Goal: Communication & Community: Answer question/provide support

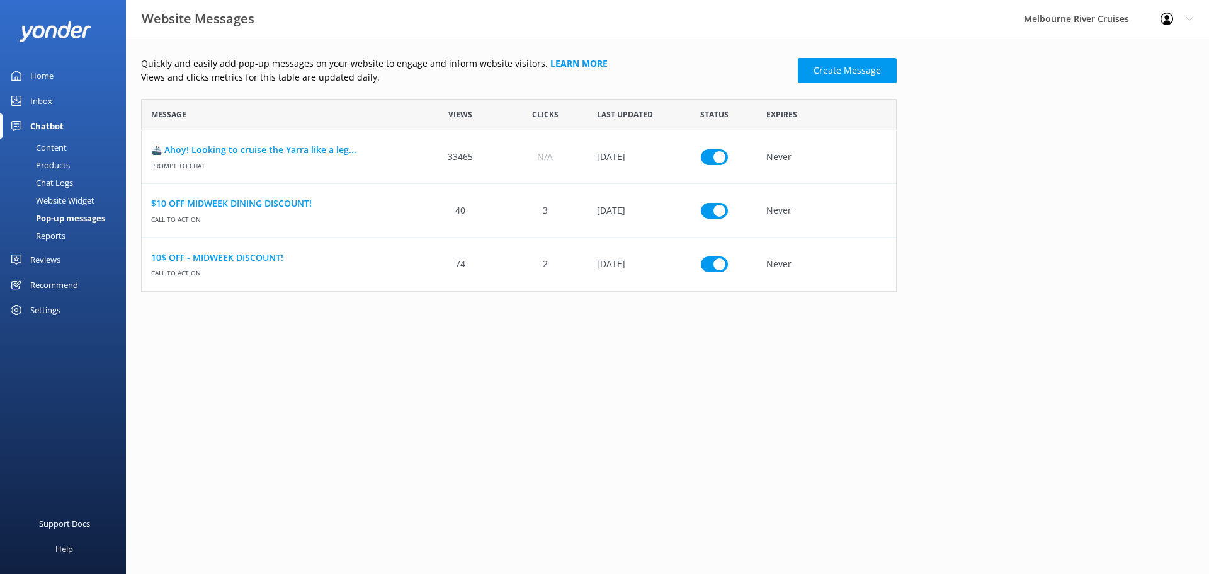
scroll to position [183, 746]
click at [47, 95] on div "Inbox" at bounding box center [41, 100] width 22 height 25
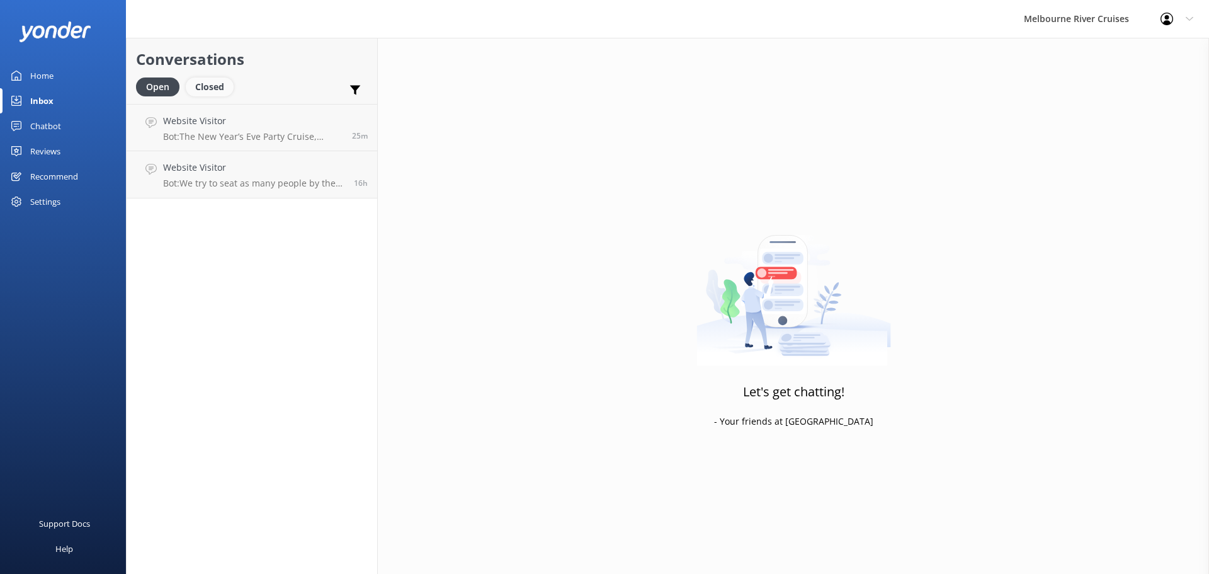
click at [205, 84] on div "Closed" at bounding box center [210, 86] width 48 height 19
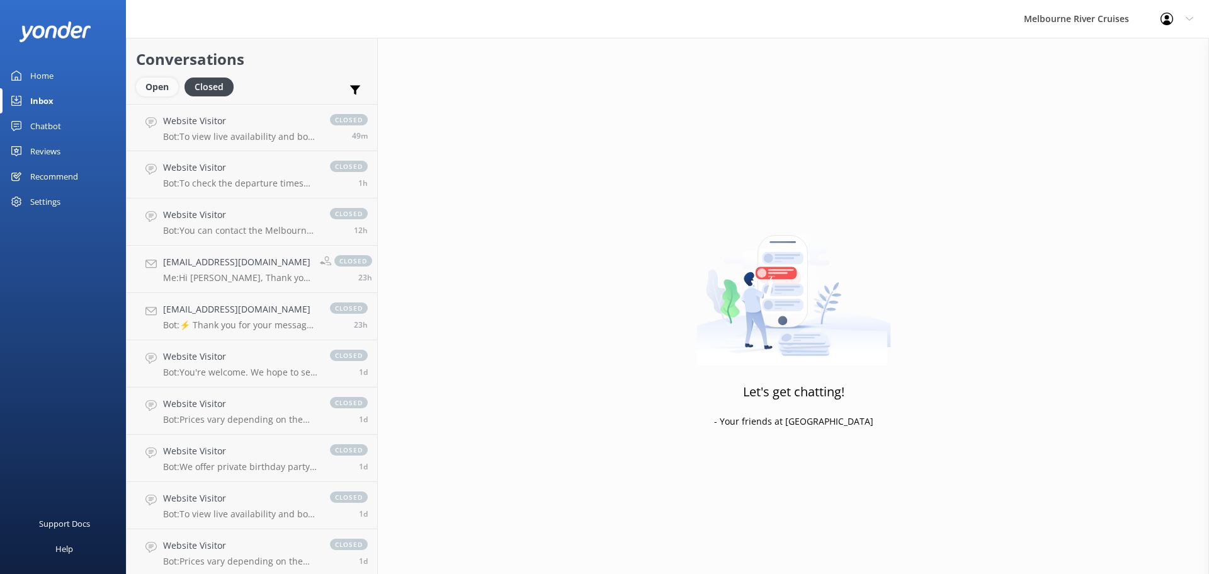
click at [156, 90] on div "Open" at bounding box center [157, 86] width 42 height 19
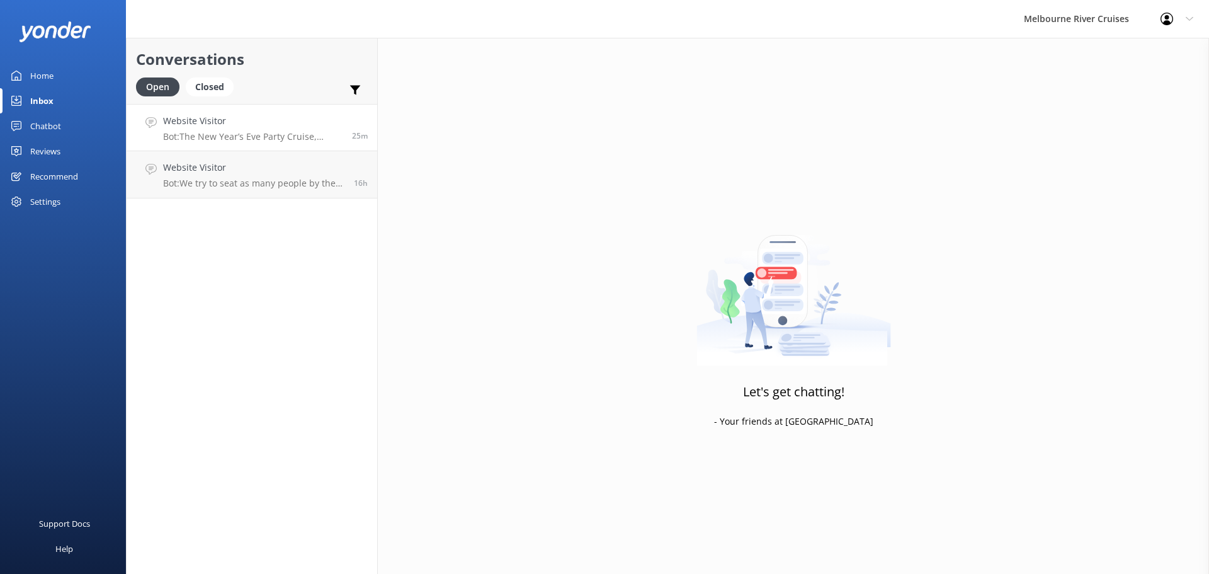
click at [242, 131] on p "Bot: The New Year’s Eve Party Cruise, starting from $299, includes a 4-hour cel…" at bounding box center [252, 136] width 179 height 11
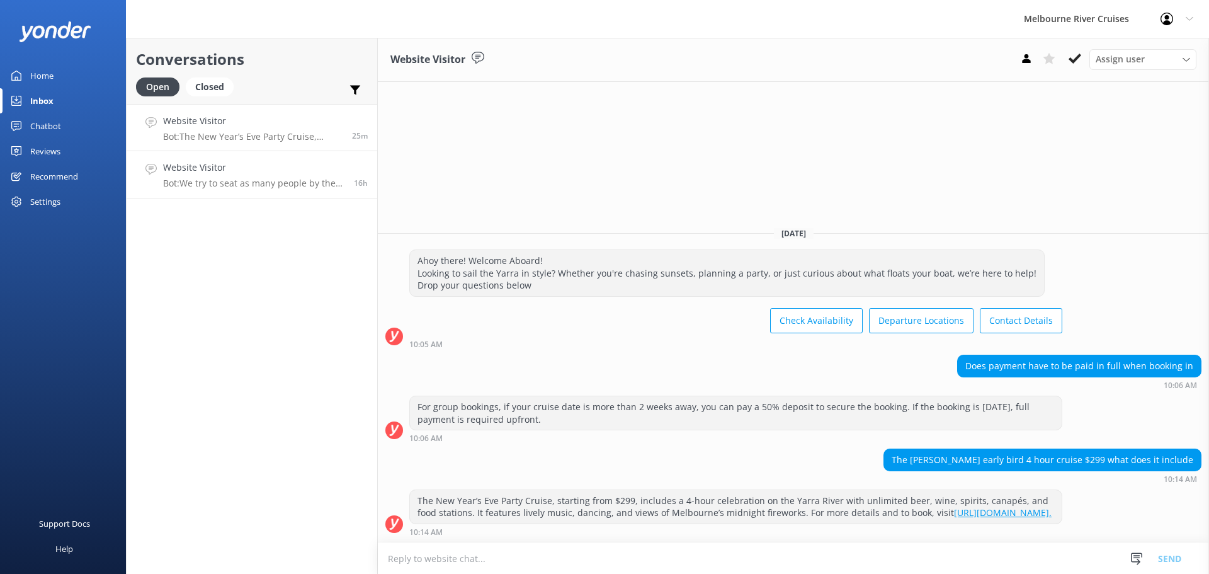
click at [243, 165] on h4 "Website Visitor" at bounding box center [253, 168] width 181 height 14
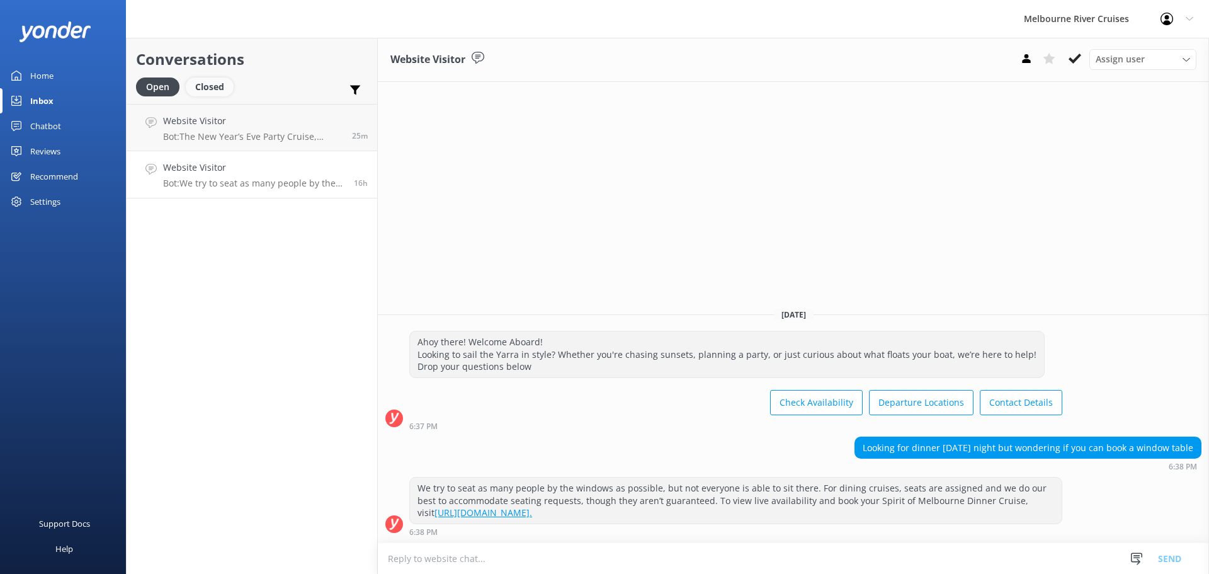
click at [212, 89] on div "Closed" at bounding box center [210, 86] width 48 height 19
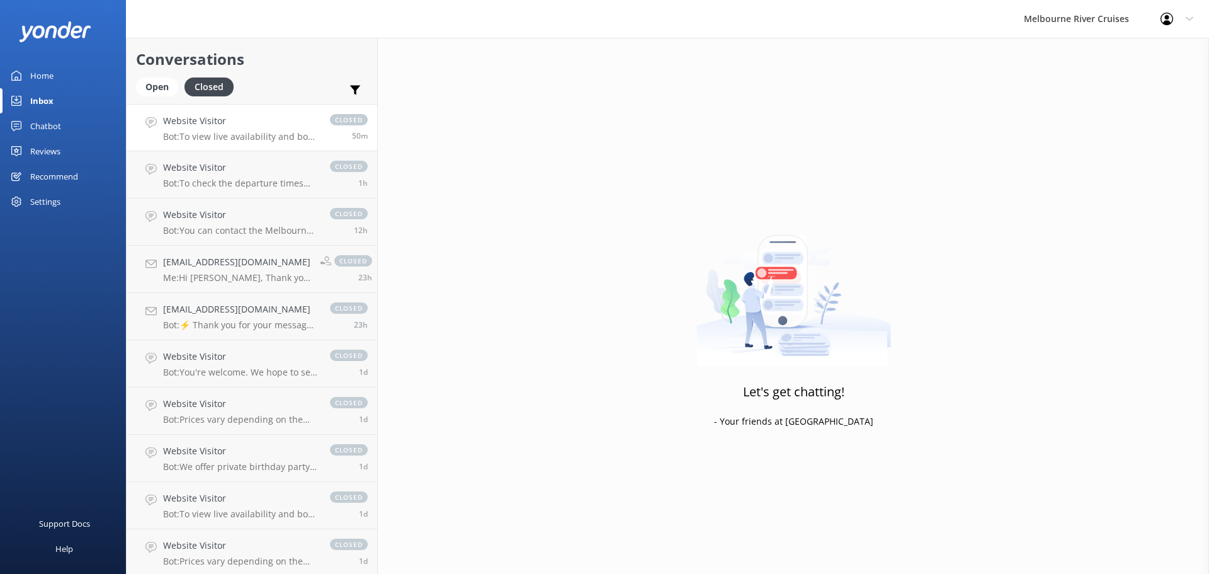
drag, startPoint x: 234, startPoint y: 137, endPoint x: 244, endPoint y: 142, distance: 11.3
click at [235, 137] on p "Bot: To view live availability and book your Melbourne River Cruise experience,…" at bounding box center [240, 136] width 154 height 11
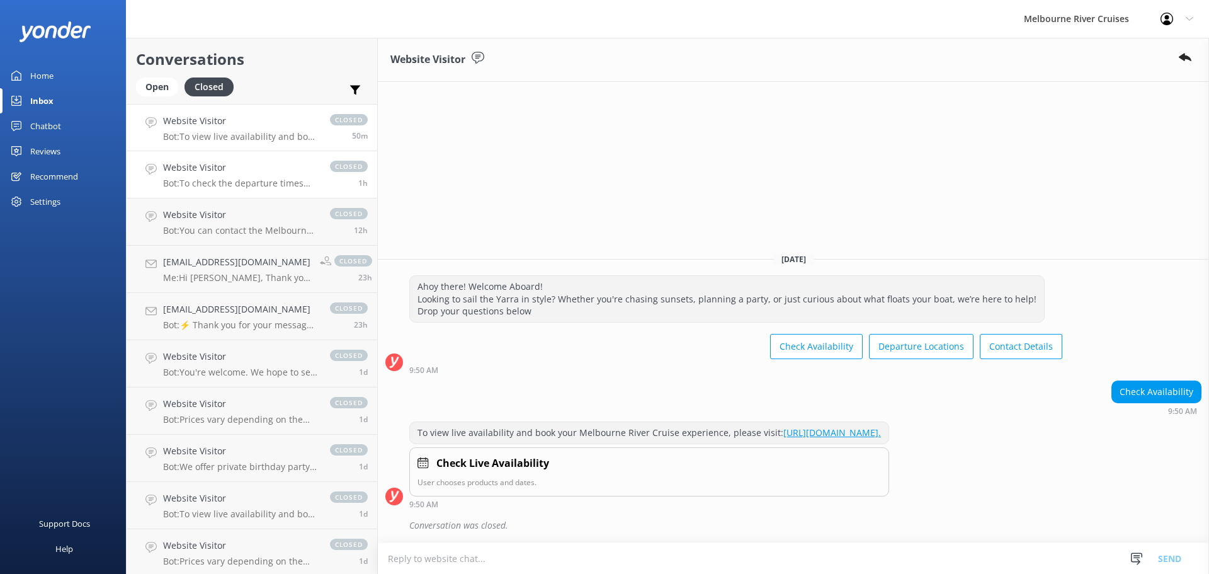
click at [258, 184] on p "Bot: To check the departure times for the Ports & Docklands Cruise, please visi…" at bounding box center [240, 183] width 154 height 11
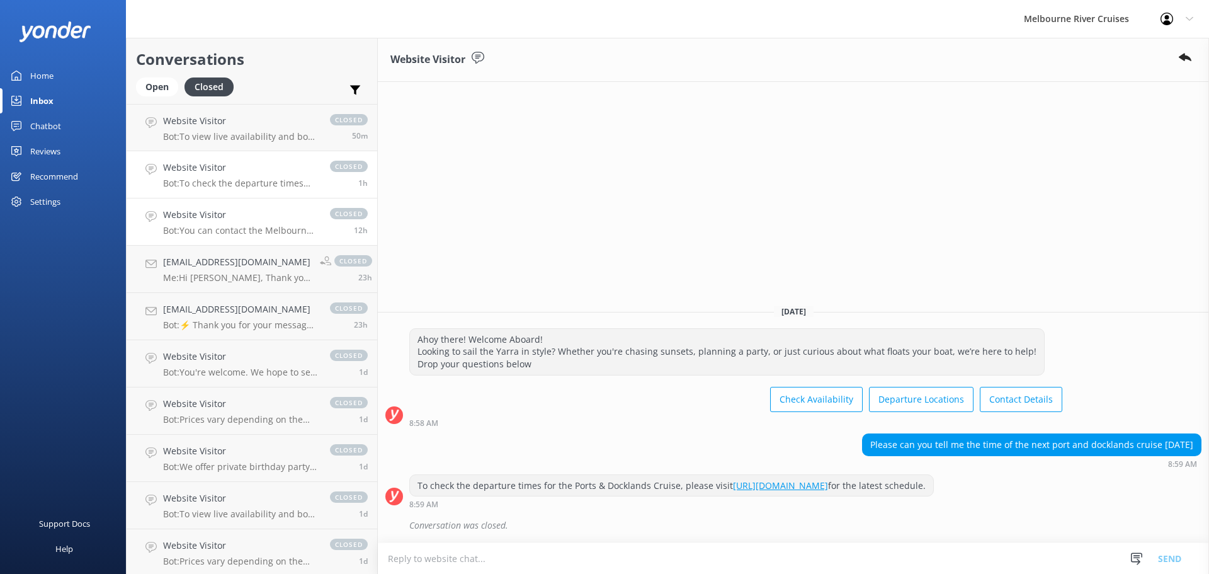
click at [256, 220] on h4 "Website Visitor" at bounding box center [240, 215] width 154 height 14
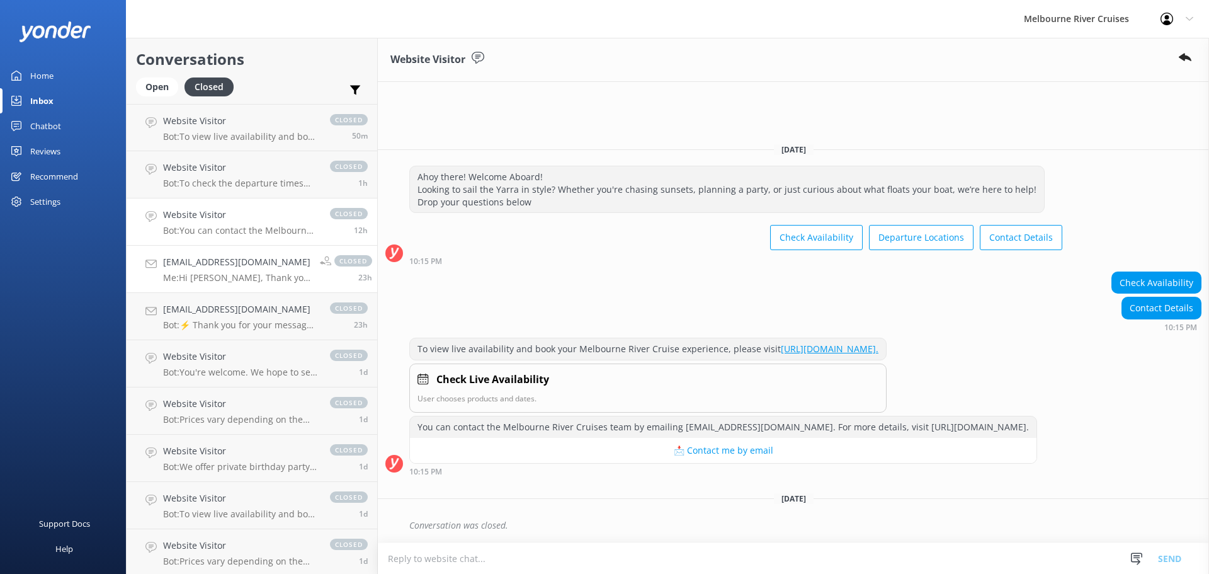
click at [274, 284] on link "[EMAIL_ADDRESS][DOMAIN_NAME] Me: Hi [PERSON_NAME], Thank you for reaching to [G…" at bounding box center [252, 269] width 251 height 47
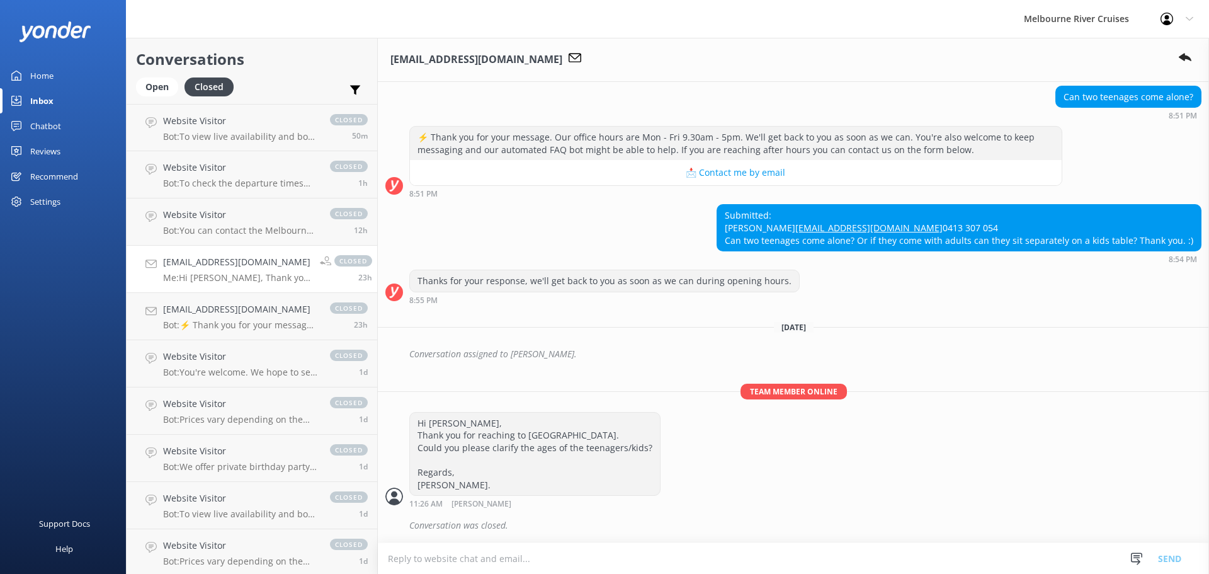
scroll to position [278, 0]
click at [43, 67] on div "Home" at bounding box center [41, 75] width 23 height 25
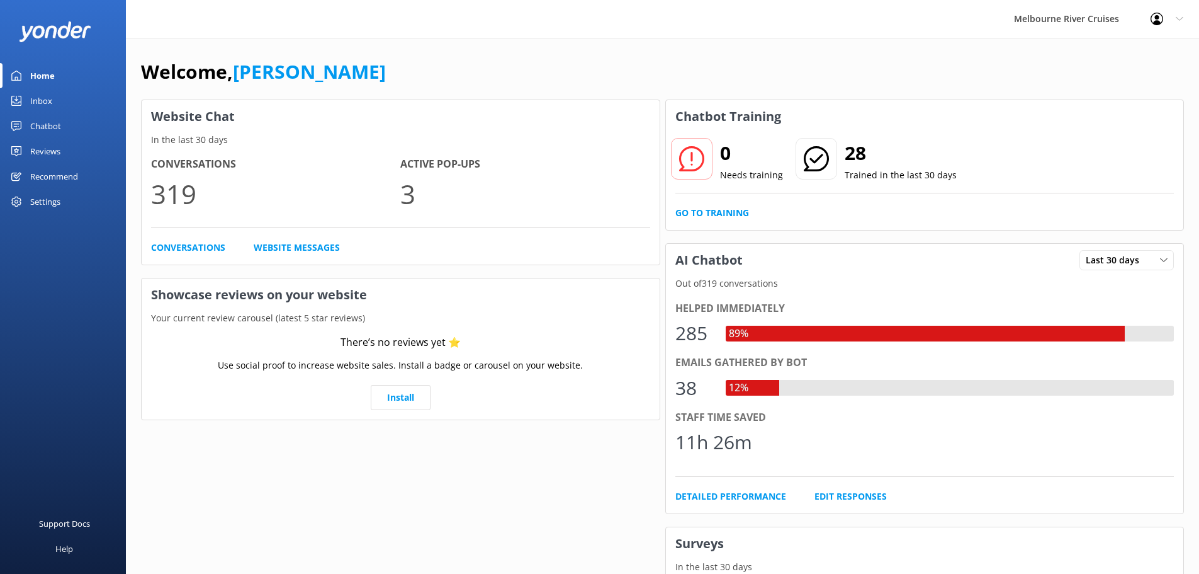
click at [48, 101] on div "Inbox" at bounding box center [41, 100] width 22 height 25
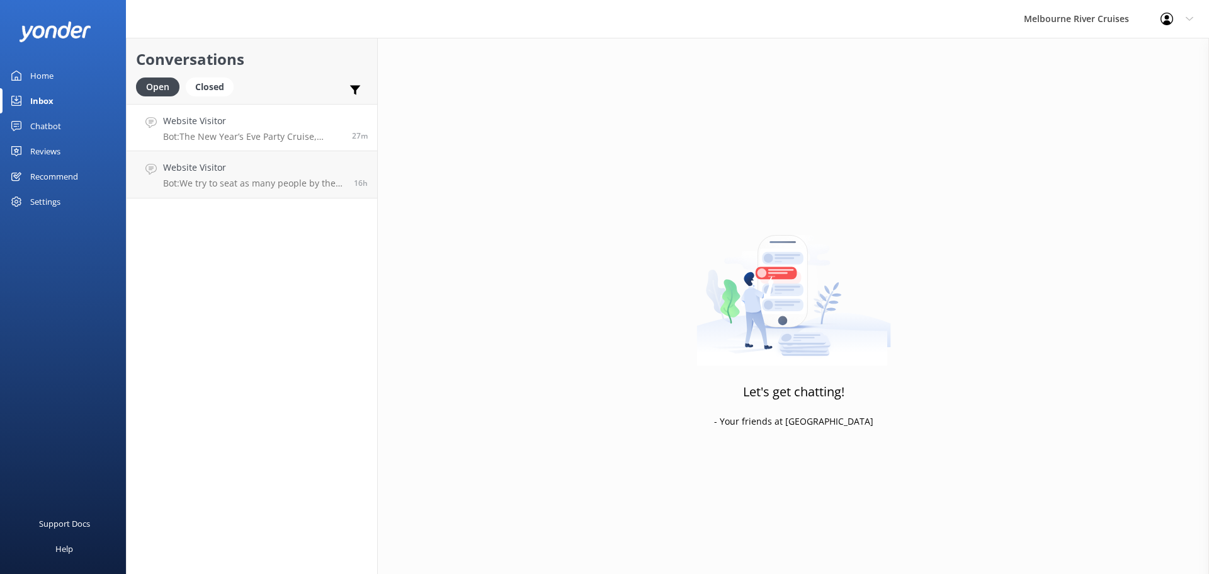
click at [247, 140] on p "Bot: The New Year’s Eve Party Cruise, starting from $299, includes a 4-hour cel…" at bounding box center [252, 136] width 179 height 11
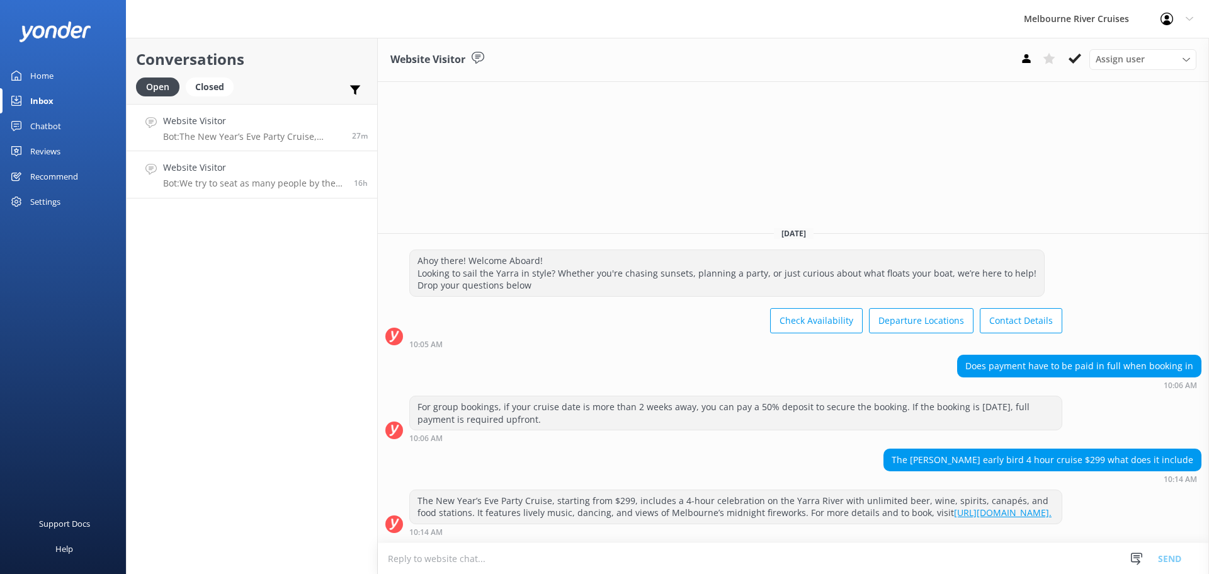
click at [276, 161] on h4 "Website Visitor" at bounding box center [253, 168] width 181 height 14
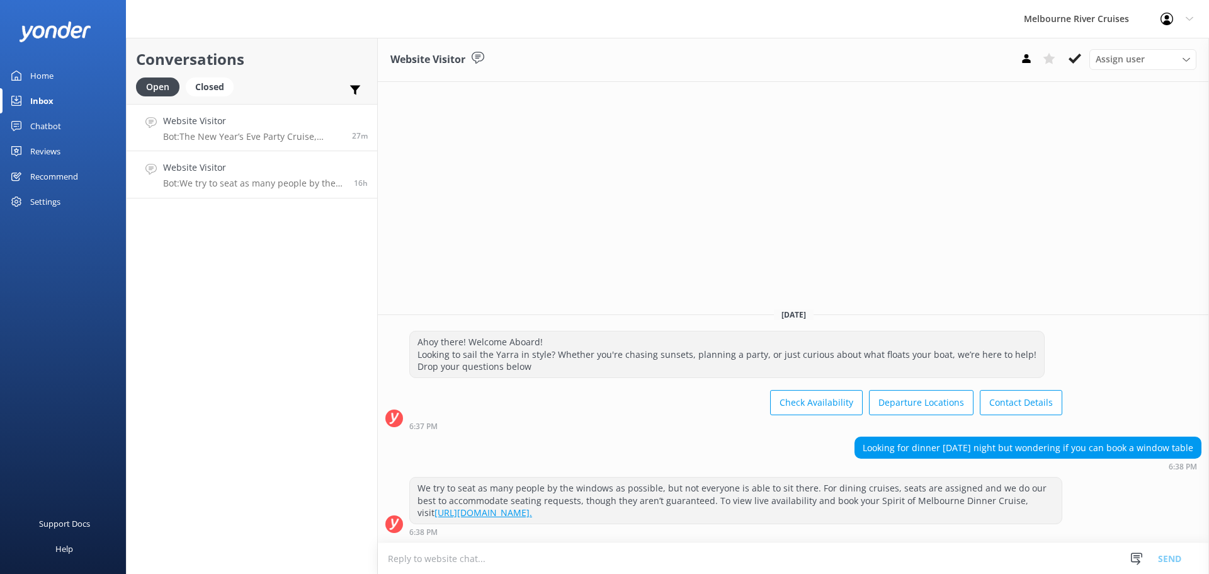
click at [276, 139] on p "Bot: The New Year’s Eve Party Cruise, starting from $299, includes a 4-hour cel…" at bounding box center [252, 136] width 179 height 11
